Goal: Information Seeking & Learning: Stay updated

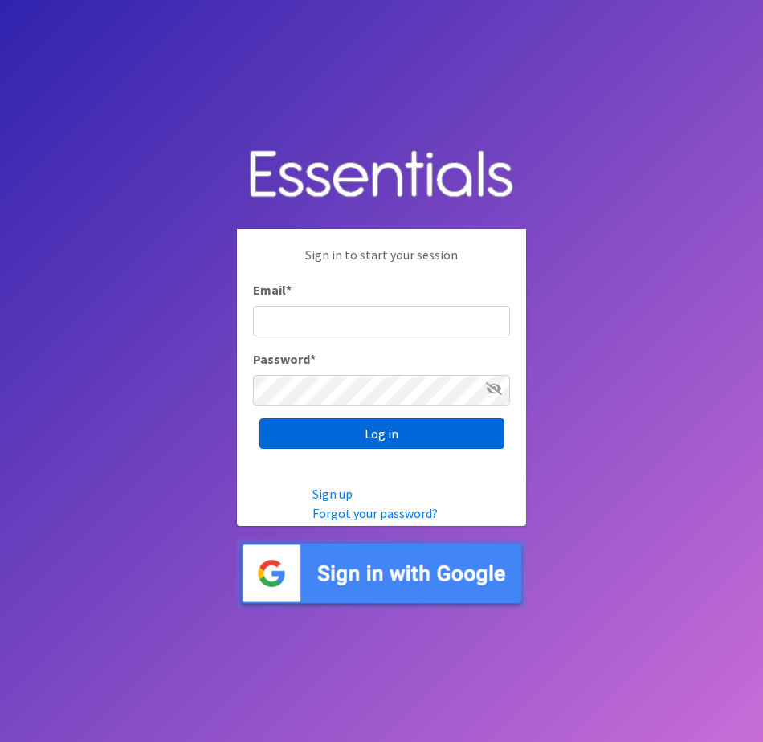
type input "[EMAIL_ADDRESS][DOMAIN_NAME]"
click at [467, 441] on input "Log in" at bounding box center [381, 433] width 245 height 31
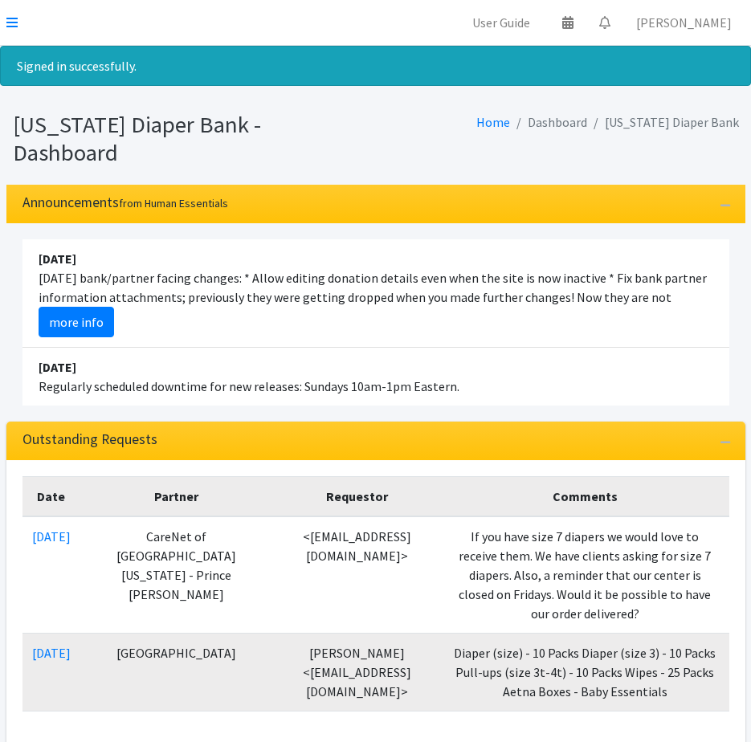
drag, startPoint x: 621, startPoint y: 371, endPoint x: 566, endPoint y: 394, distance: 59.1
click at [189, 278] on li "August 10 Today's bank/partner facing changes: * Allow editing donation details…" at bounding box center [375, 293] width 707 height 108
